Goal: Entertainment & Leisure: Consume media (video, audio)

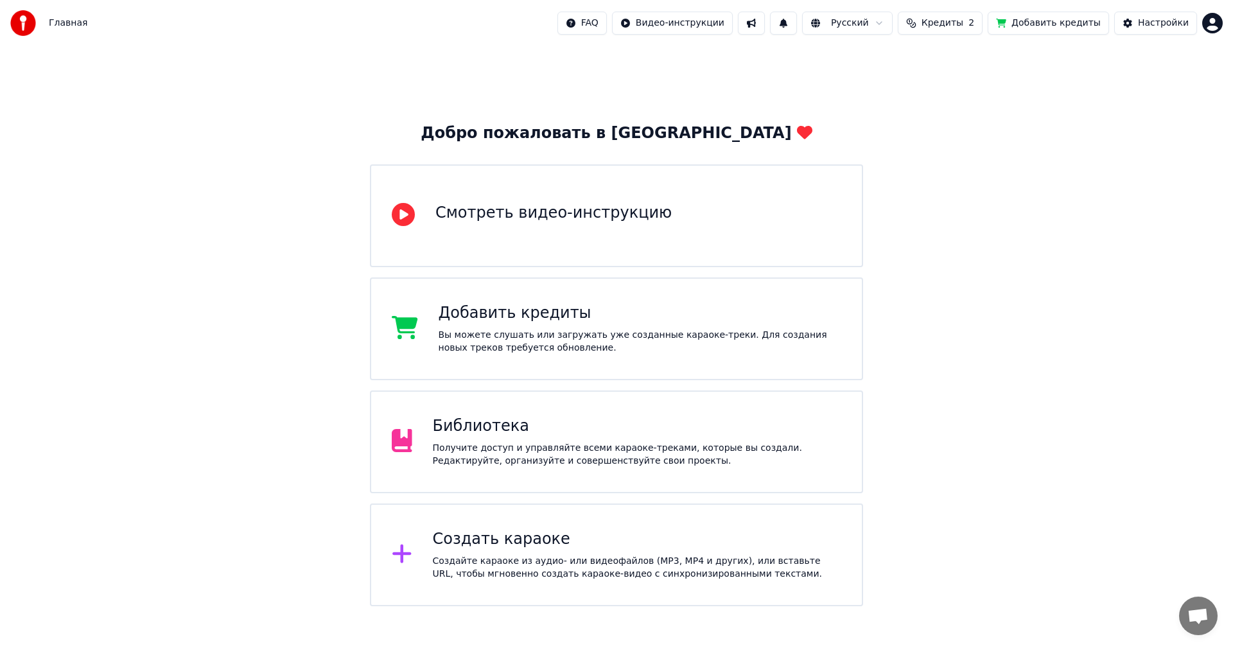
click at [485, 434] on div "Библиотека" at bounding box center [637, 426] width 409 height 21
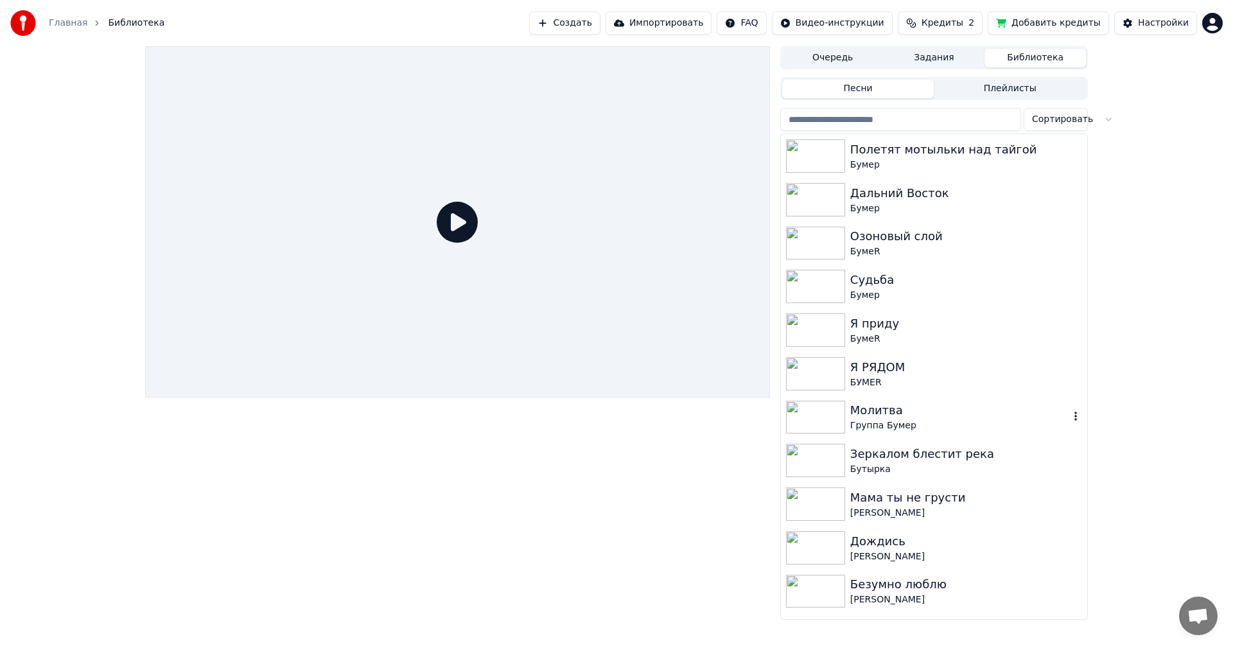
click at [831, 410] on img at bounding box center [815, 417] width 59 height 33
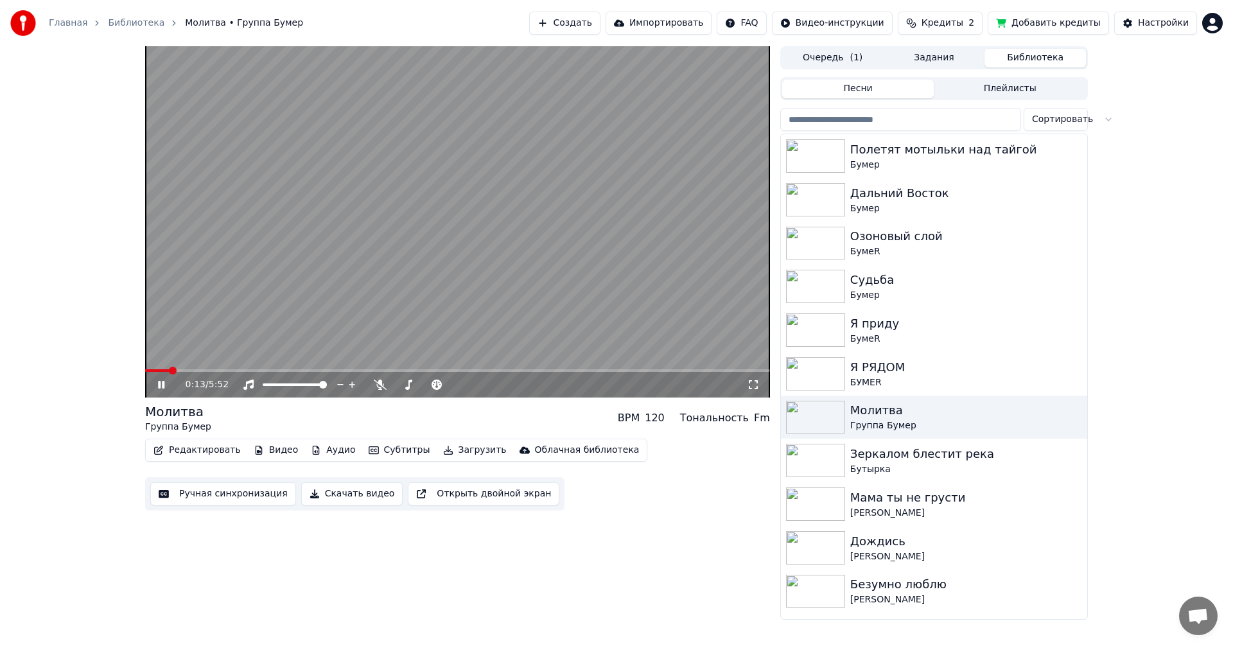
click at [753, 383] on icon at bounding box center [753, 384] width 13 height 10
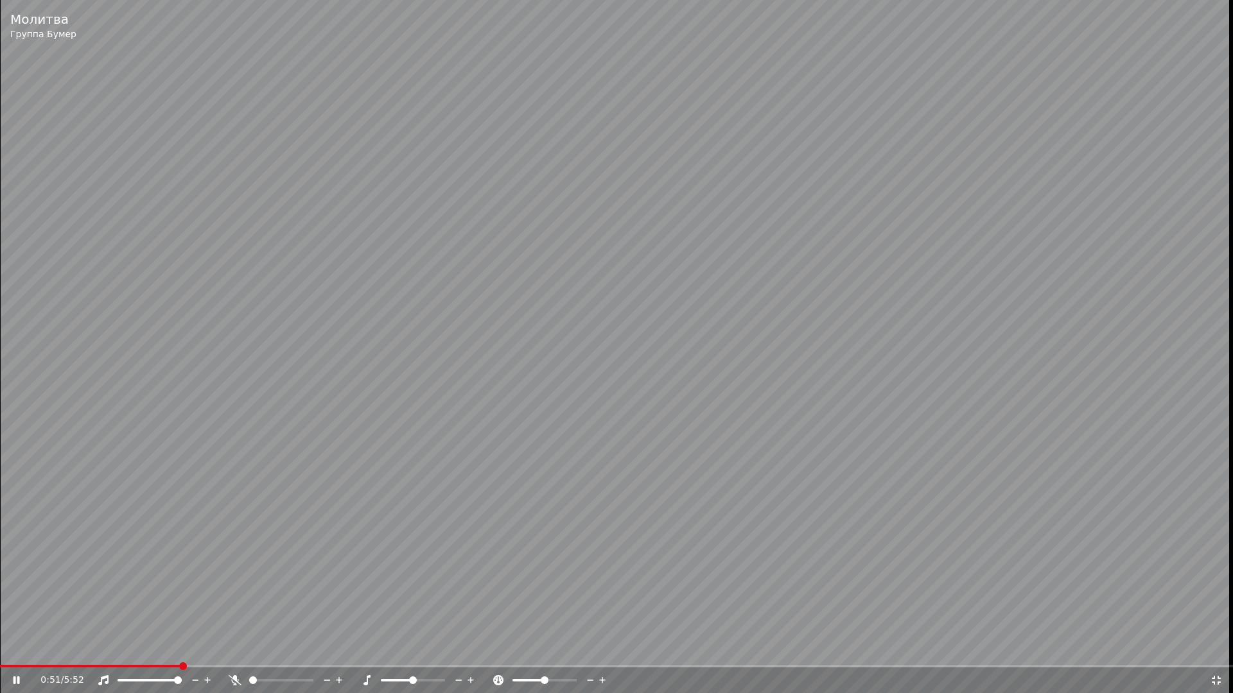
drag, startPoint x: 761, startPoint y: 342, endPoint x: 617, endPoint y: 406, distance: 157.2
click at [633, 205] on video at bounding box center [616, 346] width 1233 height 693
drag, startPoint x: 1232, startPoint y: 693, endPoint x: 1174, endPoint y: 693, distance: 57.8
click at [1217, 647] on icon at bounding box center [1216, 680] width 13 height 10
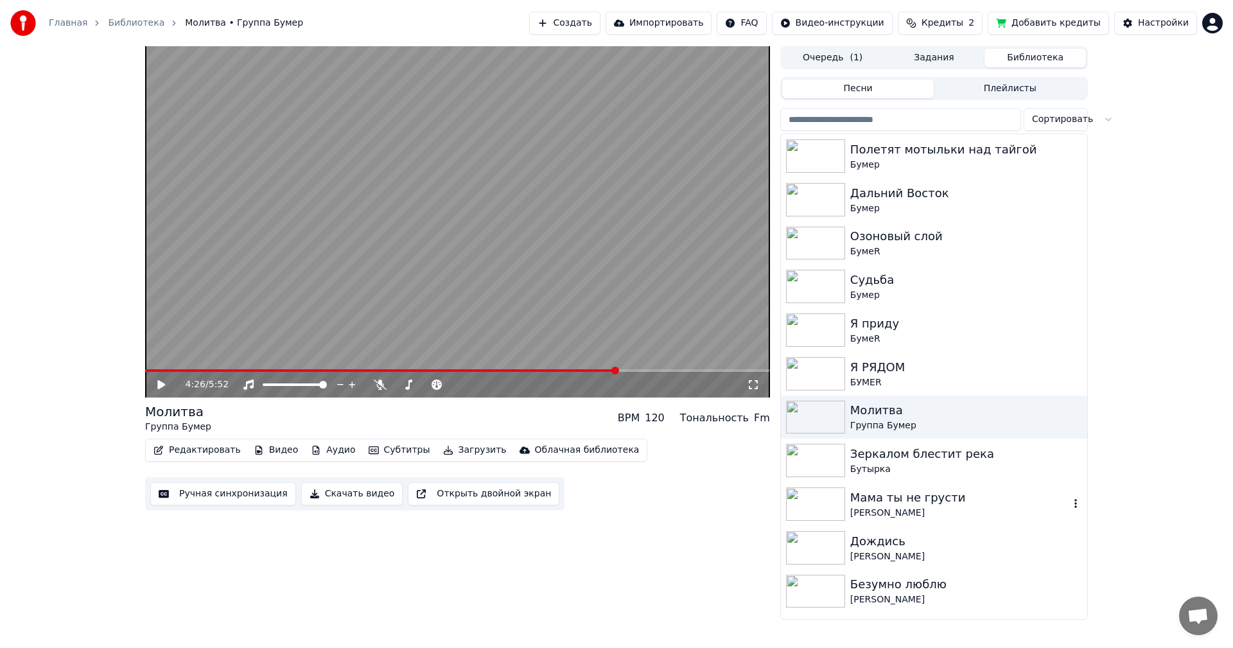
click at [818, 489] on img at bounding box center [815, 503] width 59 height 33
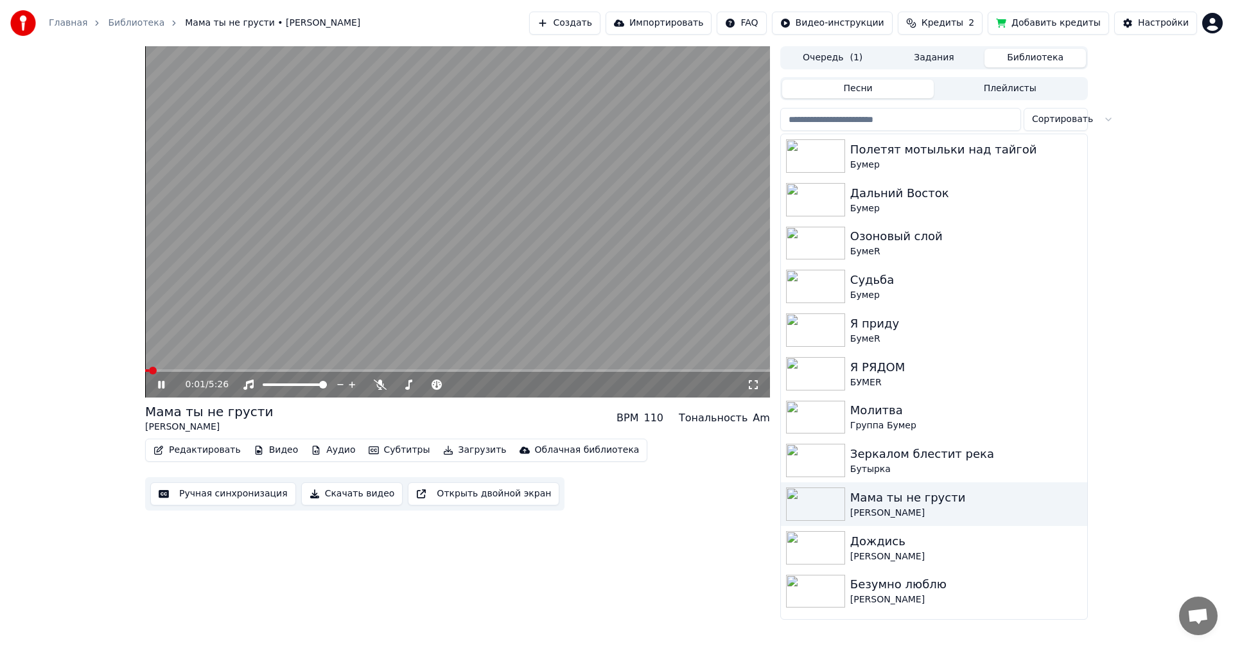
click at [755, 386] on icon at bounding box center [753, 384] width 13 height 10
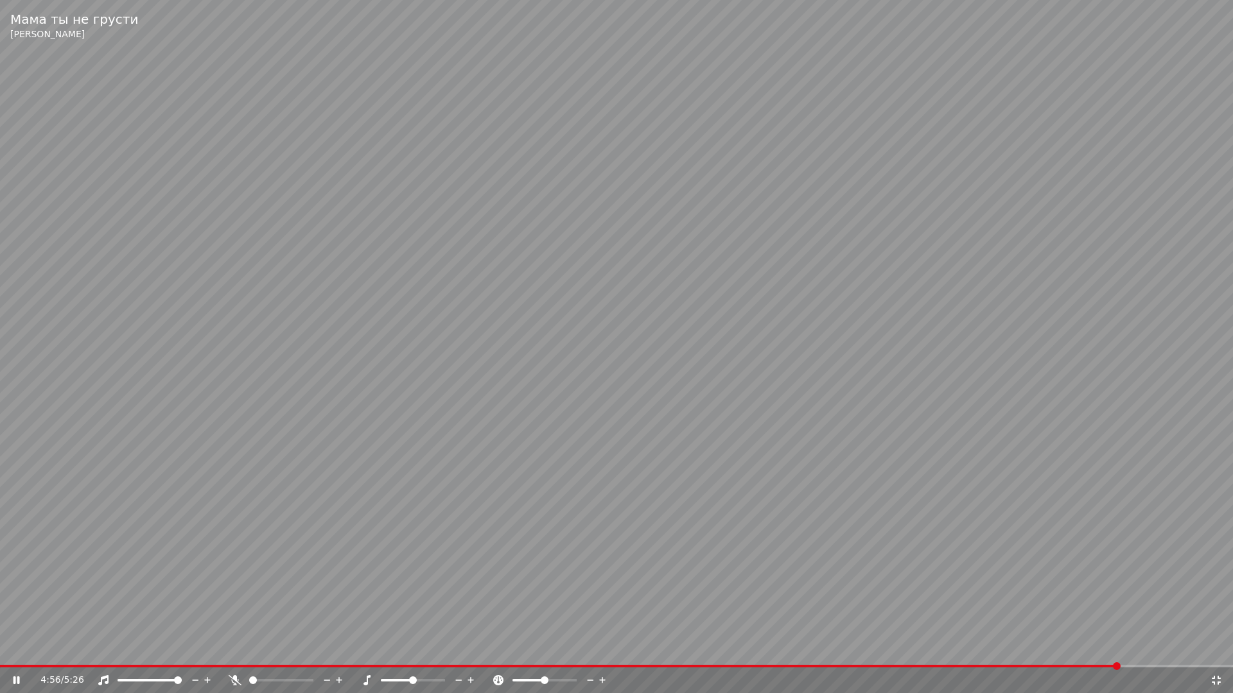
drag, startPoint x: 800, startPoint y: 293, endPoint x: 802, endPoint y: 302, distance: 8.6
click at [802, 302] on video at bounding box center [616, 346] width 1233 height 693
